Goal: Share content: Share content

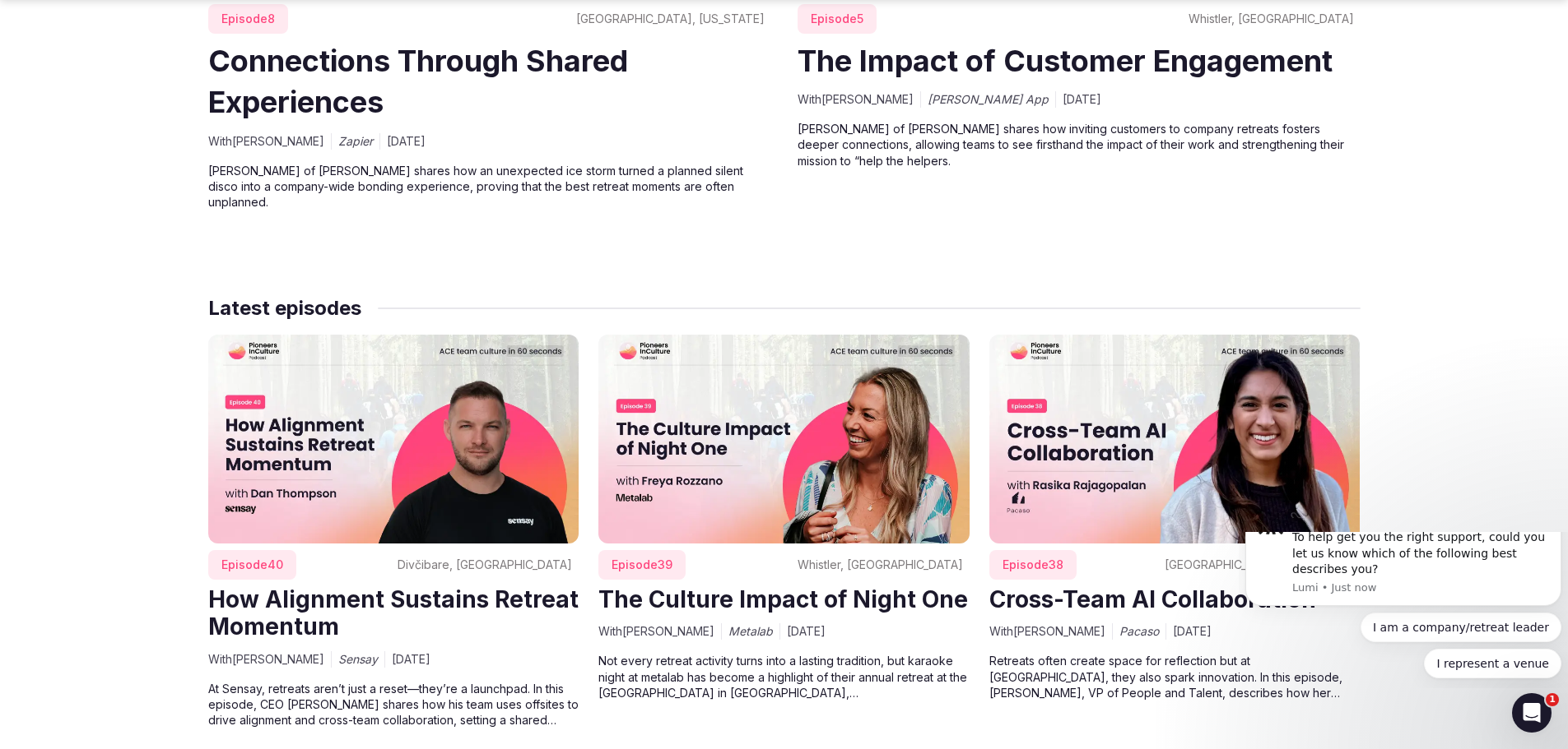
click at [613, 558] on span "Episode 39" at bounding box center [642, 565] width 87 height 30
click at [624, 555] on span "Episode 39" at bounding box center [642, 565] width 87 height 30
click at [641, 550] on span "Episode 39" at bounding box center [642, 565] width 87 height 30
click at [643, 493] on img at bounding box center [784, 439] width 372 height 209
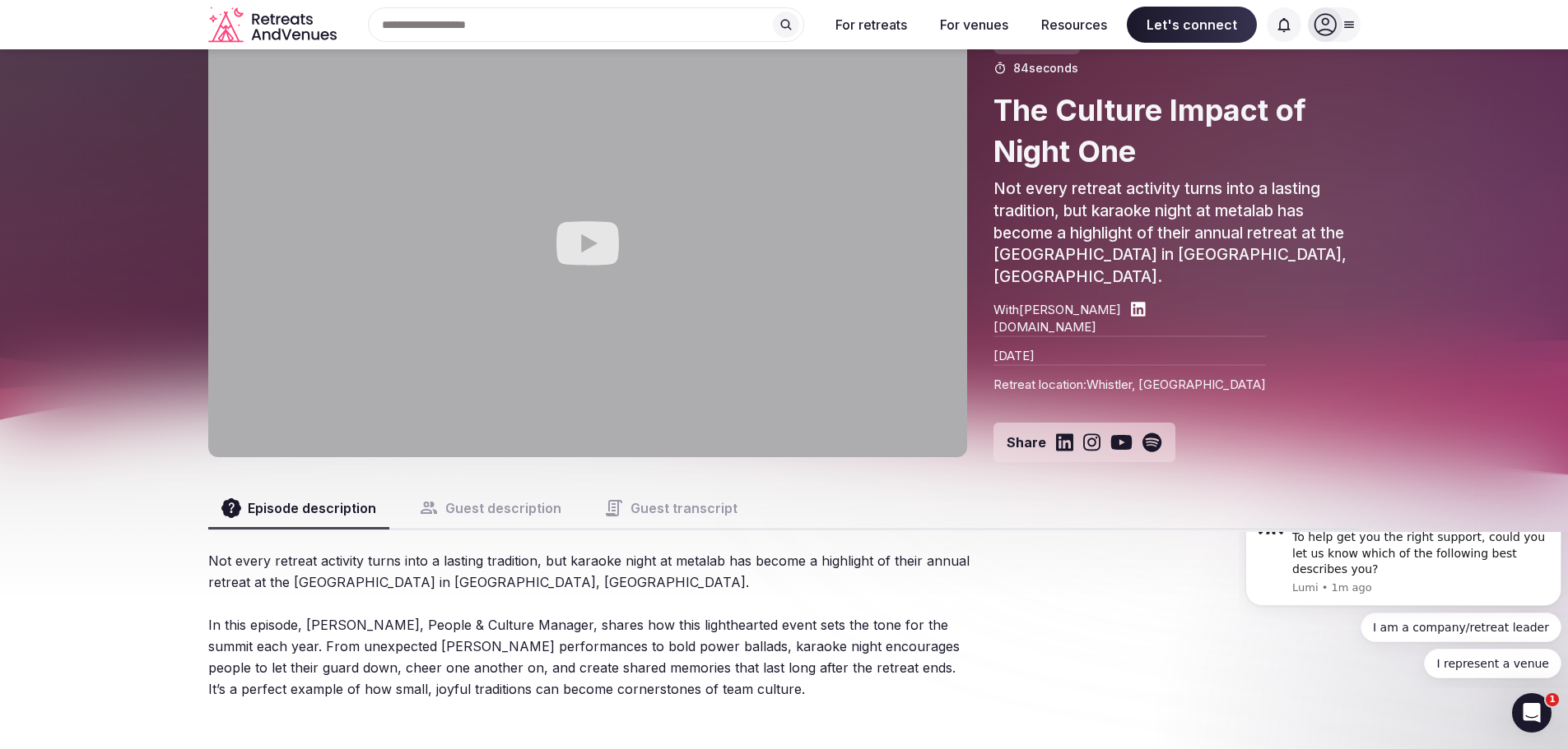
scroll to position [83, 0]
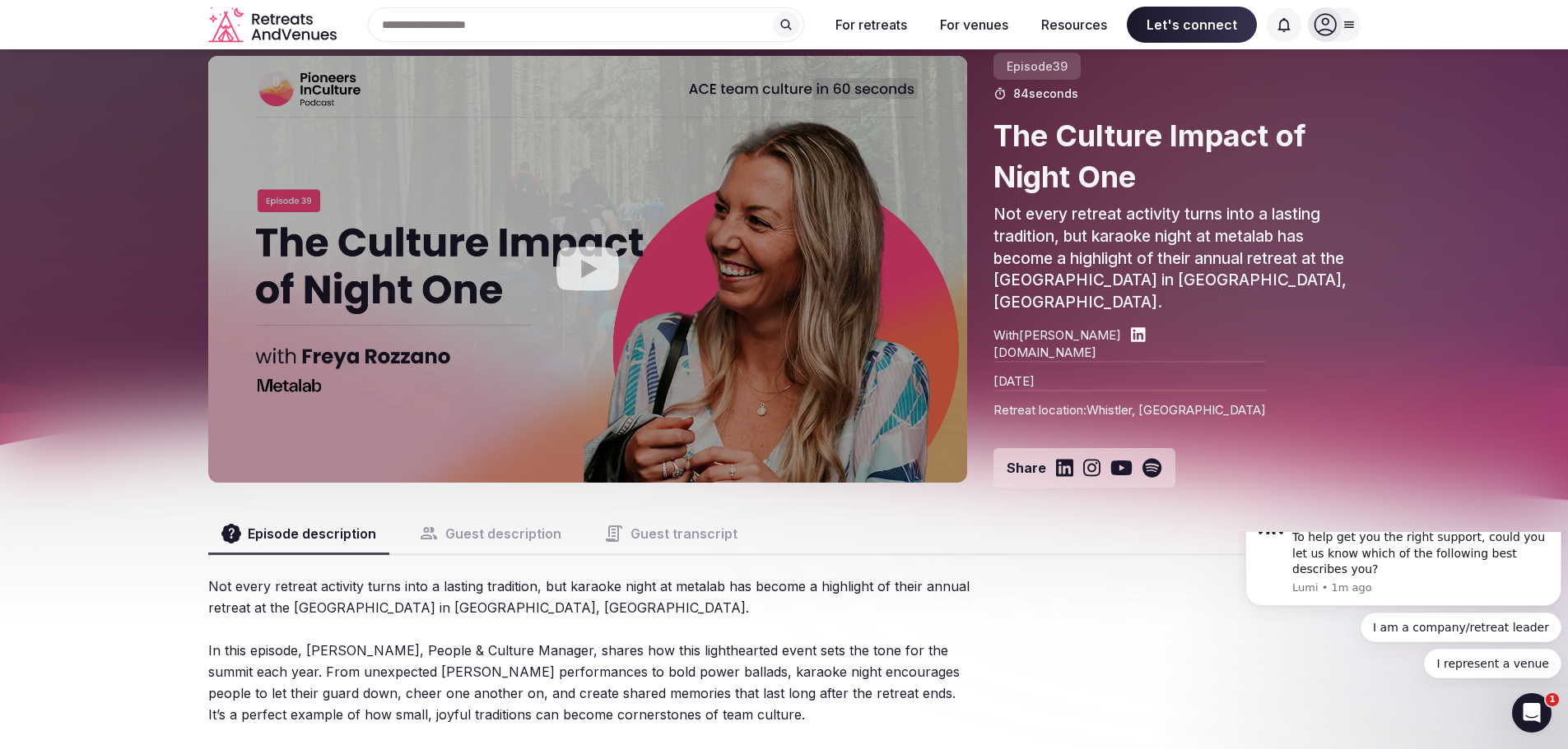
click at [1144, 458] on icon "Share on Spotify" at bounding box center [1152, 468] width 19 height 20
